Goal: Information Seeking & Learning: Check status

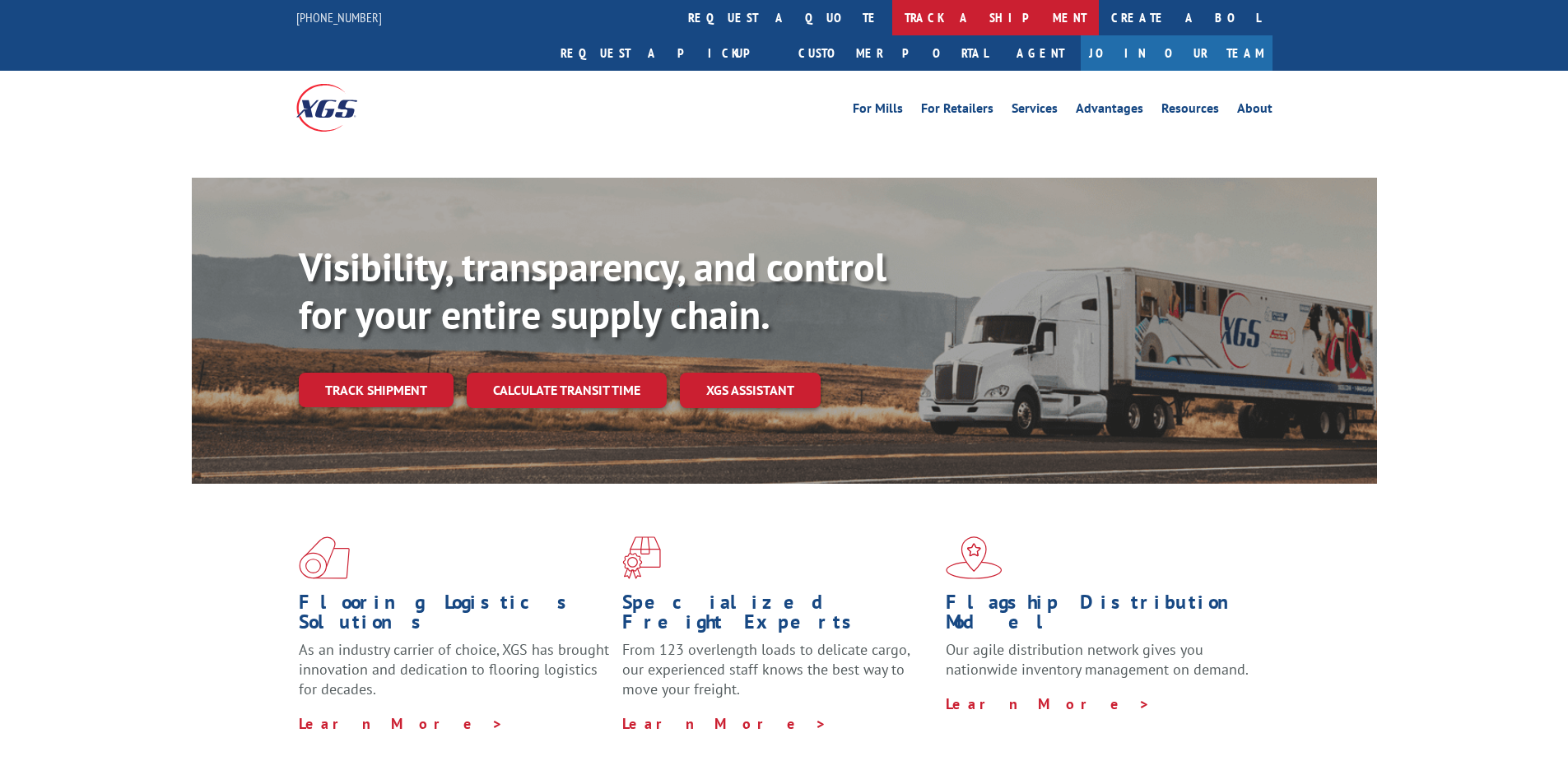
click at [892, 13] on link "track a shipment" at bounding box center [994, 18] width 206 height 36
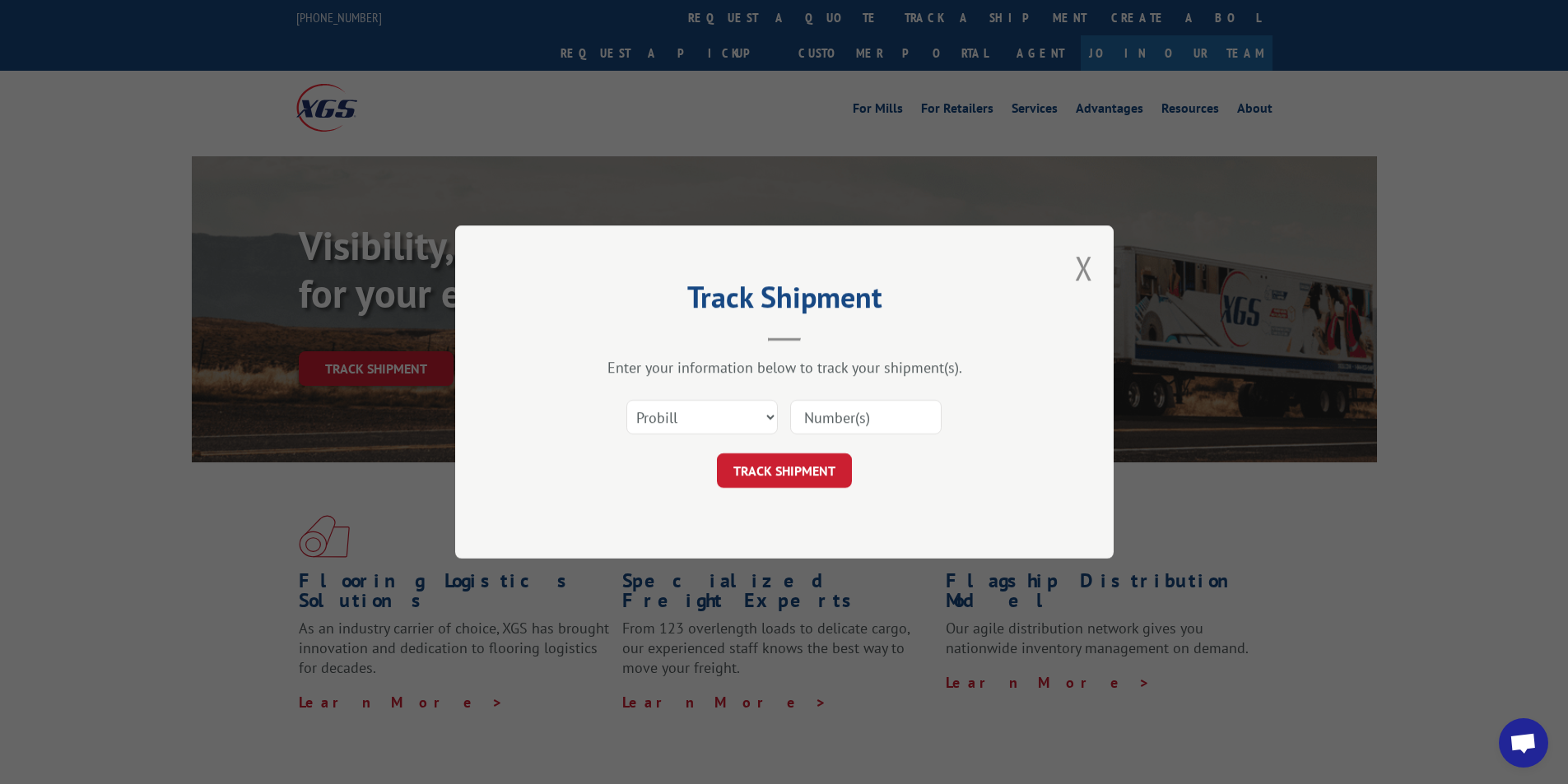
drag, startPoint x: 855, startPoint y: 417, endPoint x: 822, endPoint y: 441, distance: 40.8
click at [855, 417] on input at bounding box center [865, 417] width 152 height 35
paste input "17348006"
type input "17348006"
click at [799, 465] on button "TRACK SHIPMENT" at bounding box center [784, 470] width 135 height 35
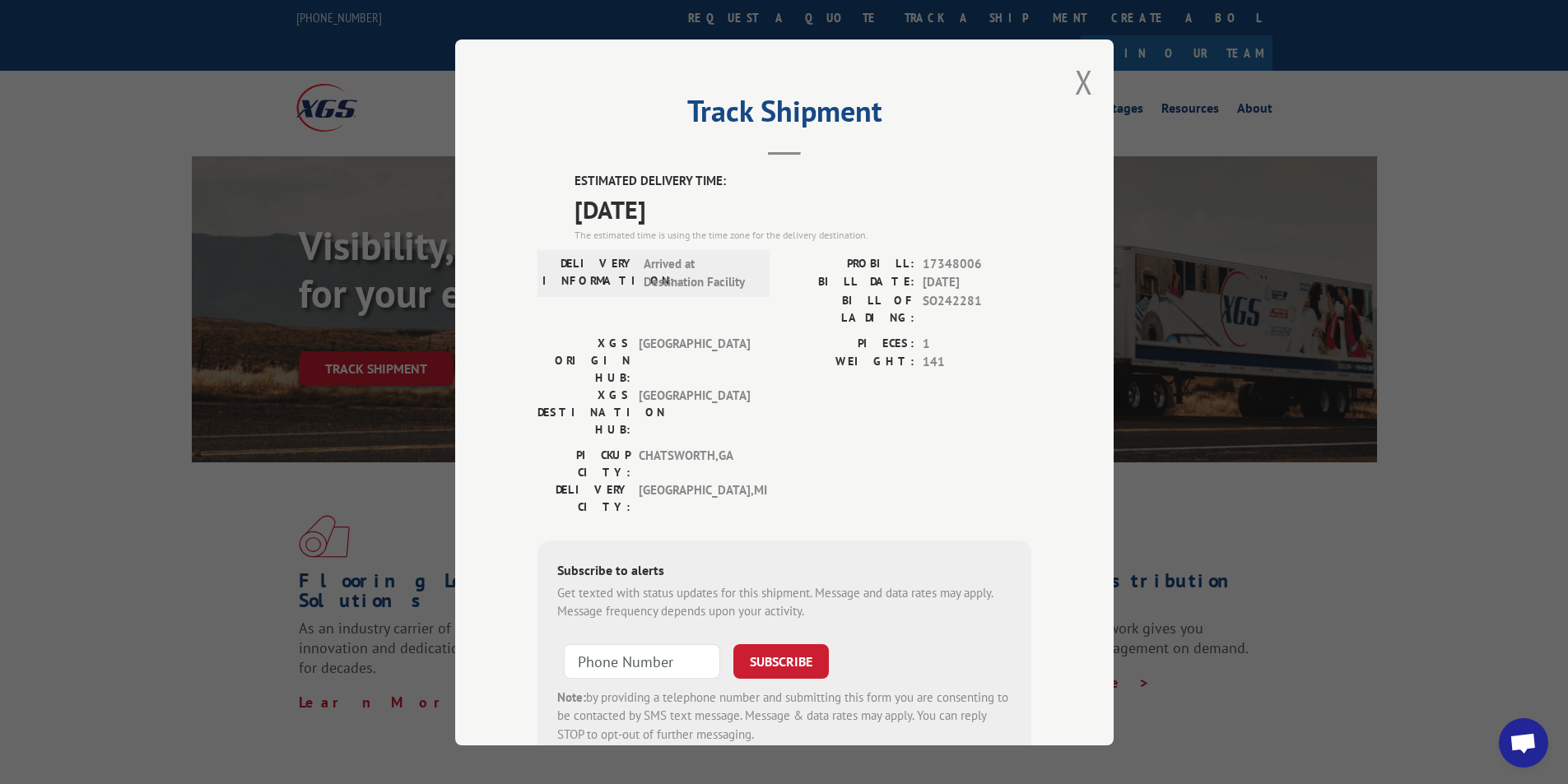
drag, startPoint x: 709, startPoint y: 210, endPoint x: 560, endPoint y: 167, distance: 155.1
click at [560, 167] on div "Track Shipment ESTIMATED DELIVERY TIME: [DATE] The estimated time is using the …" at bounding box center [784, 392] width 658 height 706
copy div "ESTIMATED DELIVERY TIME: [DATE]"
click at [1079, 87] on button "Close modal" at bounding box center [1083, 82] width 18 height 43
